Goal: Information Seeking & Learning: Learn about a topic

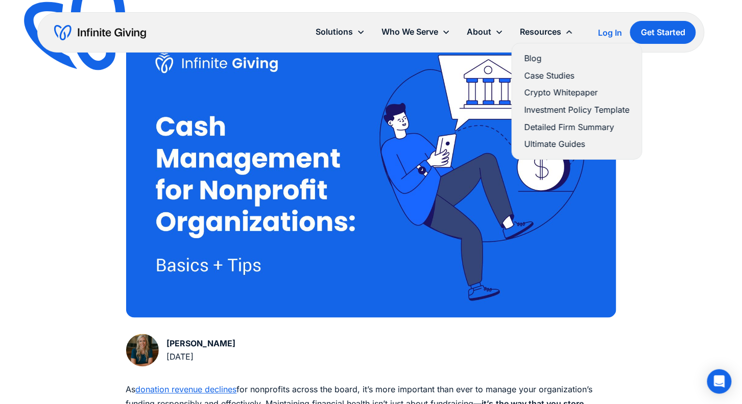
click at [531, 55] on link "Blog" at bounding box center [576, 59] width 105 height 14
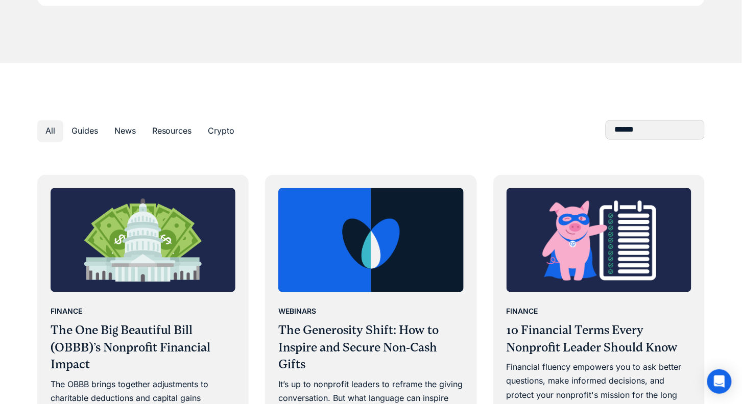
scroll to position [512, 0]
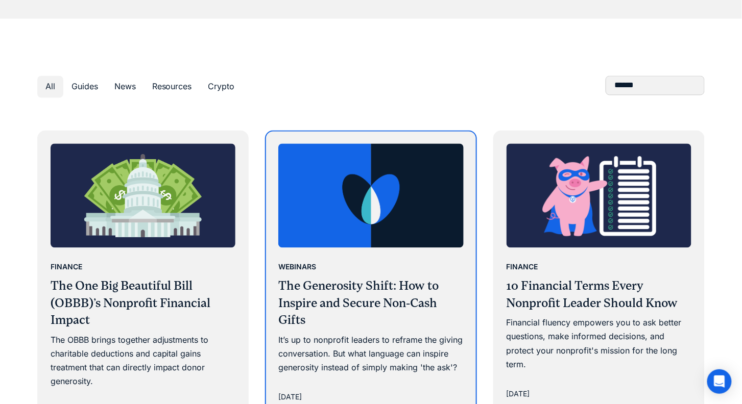
click at [368, 221] on img at bounding box center [370, 196] width 185 height 104
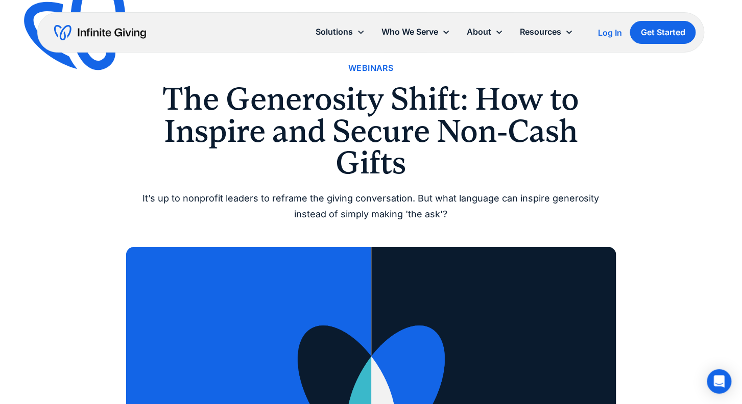
scroll to position [25, 0]
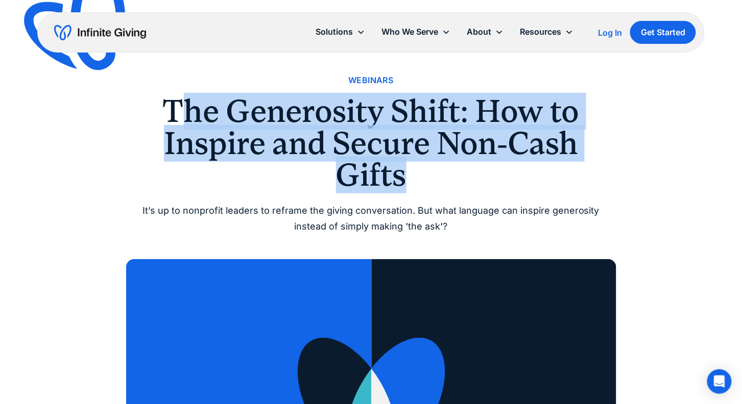
drag, startPoint x: 175, startPoint y: 110, endPoint x: 453, endPoint y: 175, distance: 285.4
click at [453, 175] on h1 "The Generosity Shift: How to Inspire and Secure Non-Cash Gifts" at bounding box center [371, 142] width 490 height 95
click at [431, 148] on h1 "The Generosity Shift: How to Inspire and Secure Non-Cash Gifts" at bounding box center [371, 142] width 490 height 95
drag, startPoint x: 168, startPoint y: 109, endPoint x: 471, endPoint y: 174, distance: 309.6
click at [471, 174] on h1 "The Generosity Shift: How to Inspire and Secure Non-Cash Gifts" at bounding box center [371, 142] width 490 height 95
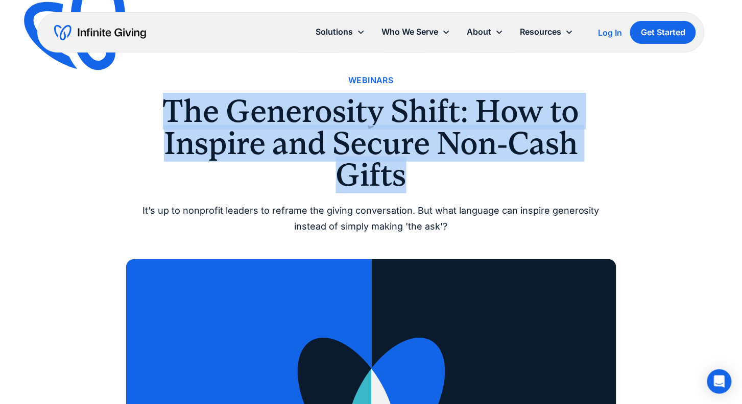
copy h1 "The Generosity Shift: How to Inspire and Secure Non-Cash Gifts"
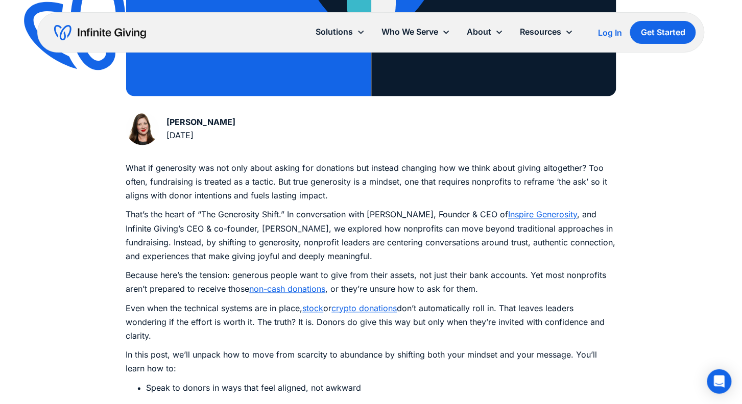
scroll to position [460, 0]
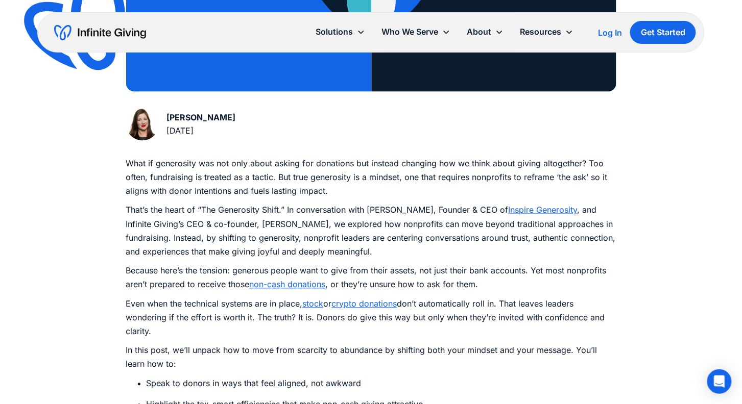
drag, startPoint x: 235, startPoint y: 272, endPoint x: 504, endPoint y: 284, distance: 269.4
click at [504, 284] on p "Because here’s the tension: generous people want to give from their assets, not…" at bounding box center [371, 279] width 490 height 28
copy p "generous people want to give from their assets, not just their bank accounts. Y…"
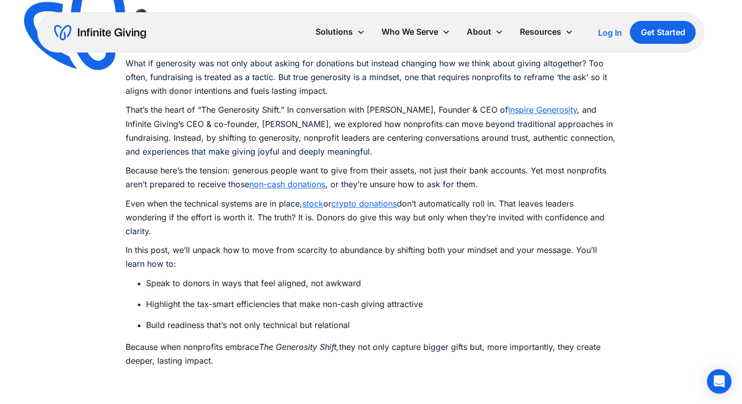
scroll to position [582, 0]
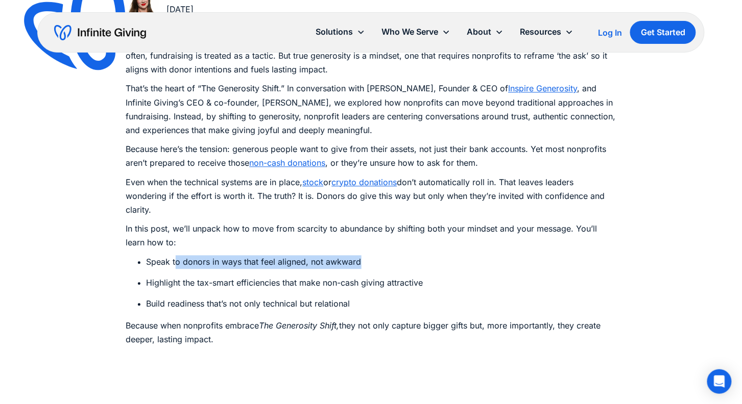
drag, startPoint x: 369, startPoint y: 266, endPoint x: 178, endPoint y: 266, distance: 191.0
click at [178, 266] on li "Speak to donors in ways that feel aligned, not awkward" at bounding box center [382, 263] width 470 height 14
copy li "donors in ways that feel aligned, not awkward"
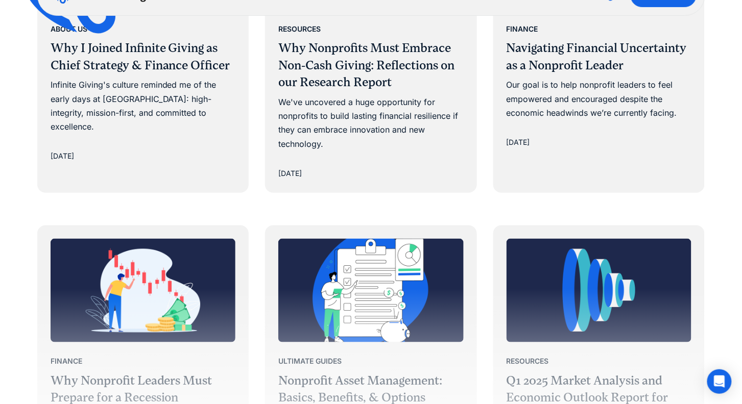
scroll to position [1386, 0]
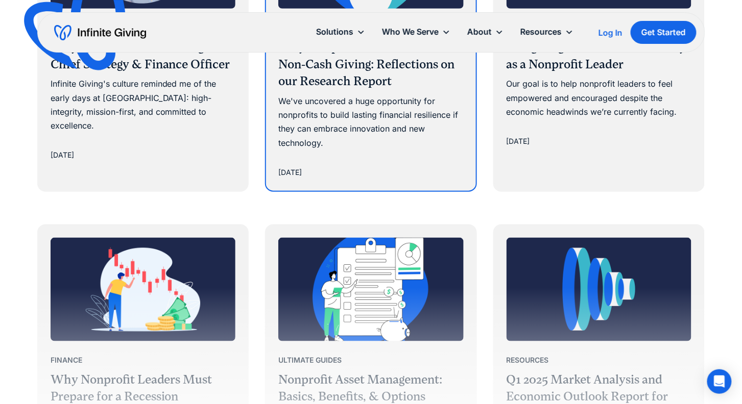
click at [378, 113] on div "We've uncovered a huge opportunity for nonprofits to build lasting financial re…" at bounding box center [370, 122] width 185 height 56
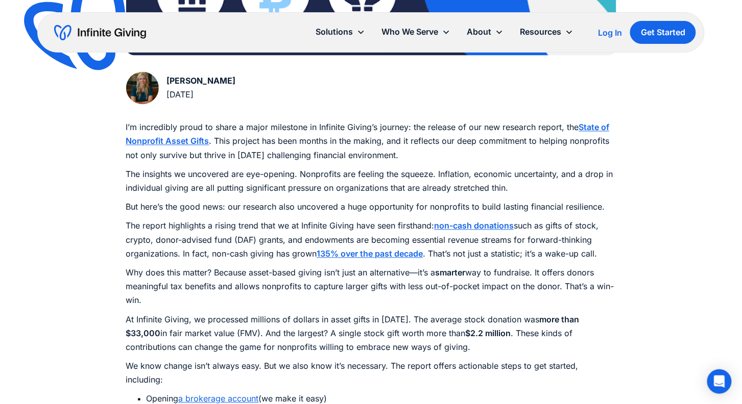
scroll to position [507, 0]
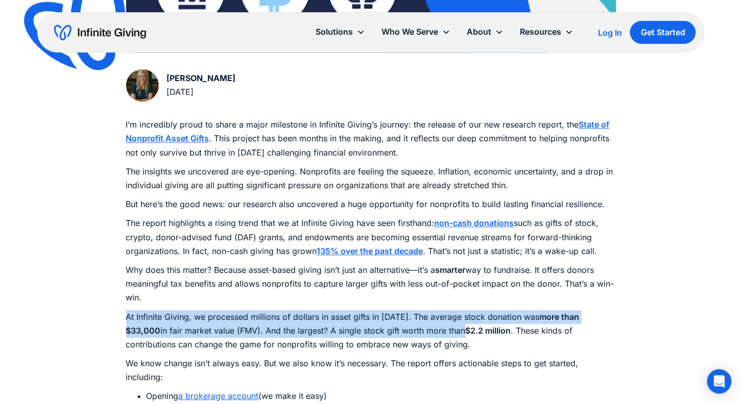
drag, startPoint x: 126, startPoint y: 316, endPoint x: 425, endPoint y: 333, distance: 299.8
click at [425, 333] on p "At Infinite Giving, we processed millions of dollars in asset gifts in [DATE]. …" at bounding box center [371, 332] width 490 height 42
click at [473, 331] on strong "$2.2 million" at bounding box center [488, 331] width 45 height 10
click at [477, 332] on strong "$2.2 million" at bounding box center [488, 331] width 45 height 10
copy p "At Infinite Giving, we processed millions of dollars in asset gifts in [DATE]. …"
